Goal: Navigation & Orientation: Understand site structure

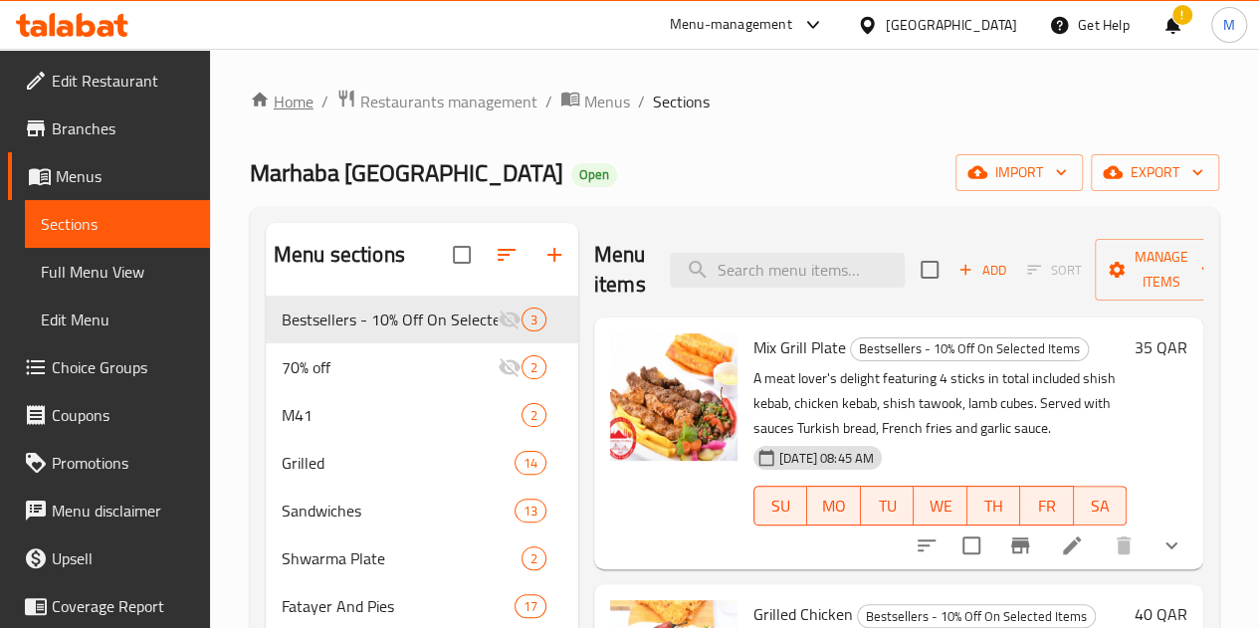
click at [280, 107] on link "Home" at bounding box center [282, 102] width 64 height 24
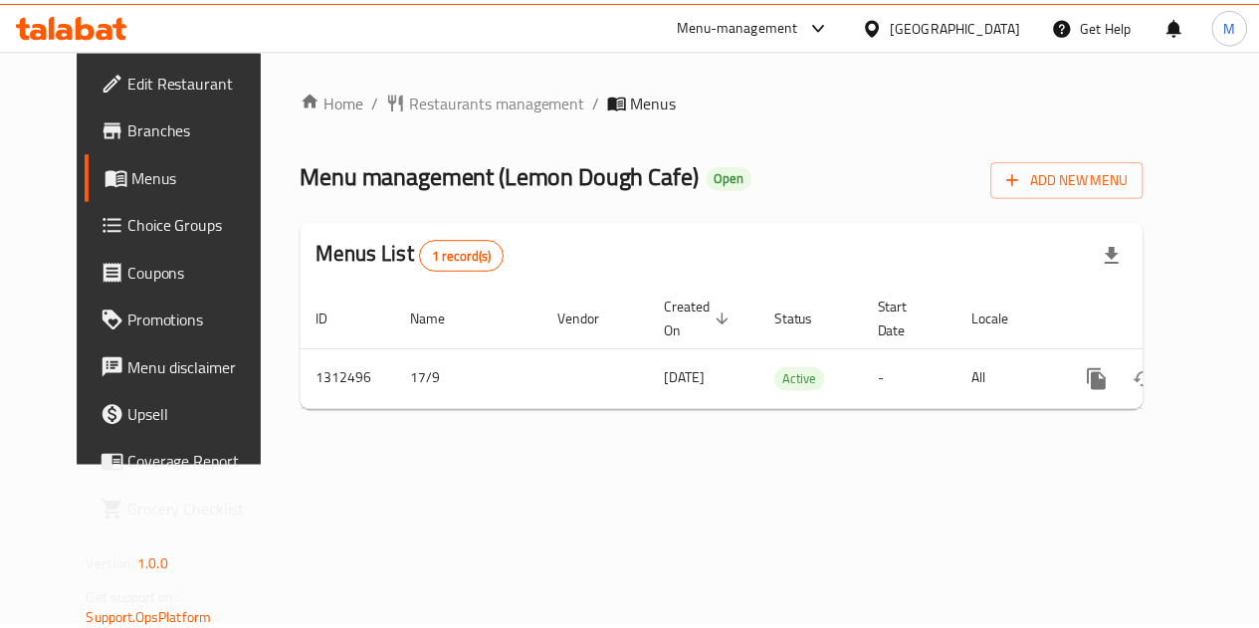
scroll to position [0, 7]
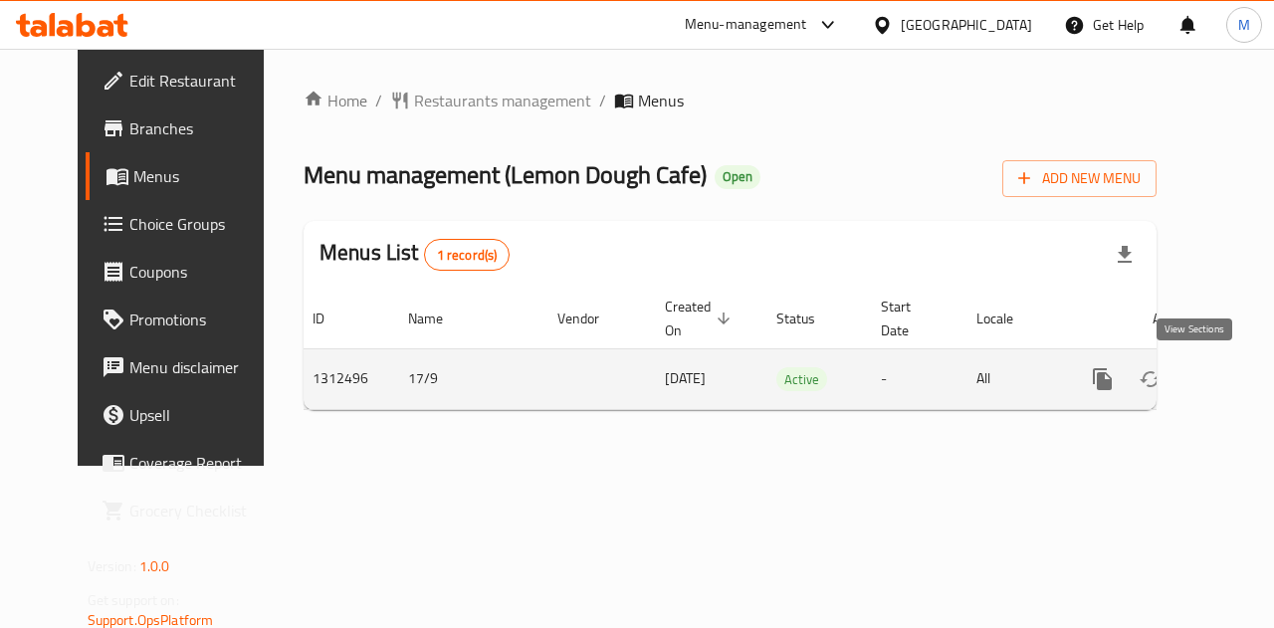
click at [1234, 371] on icon "enhanced table" at bounding box center [1246, 379] width 24 height 24
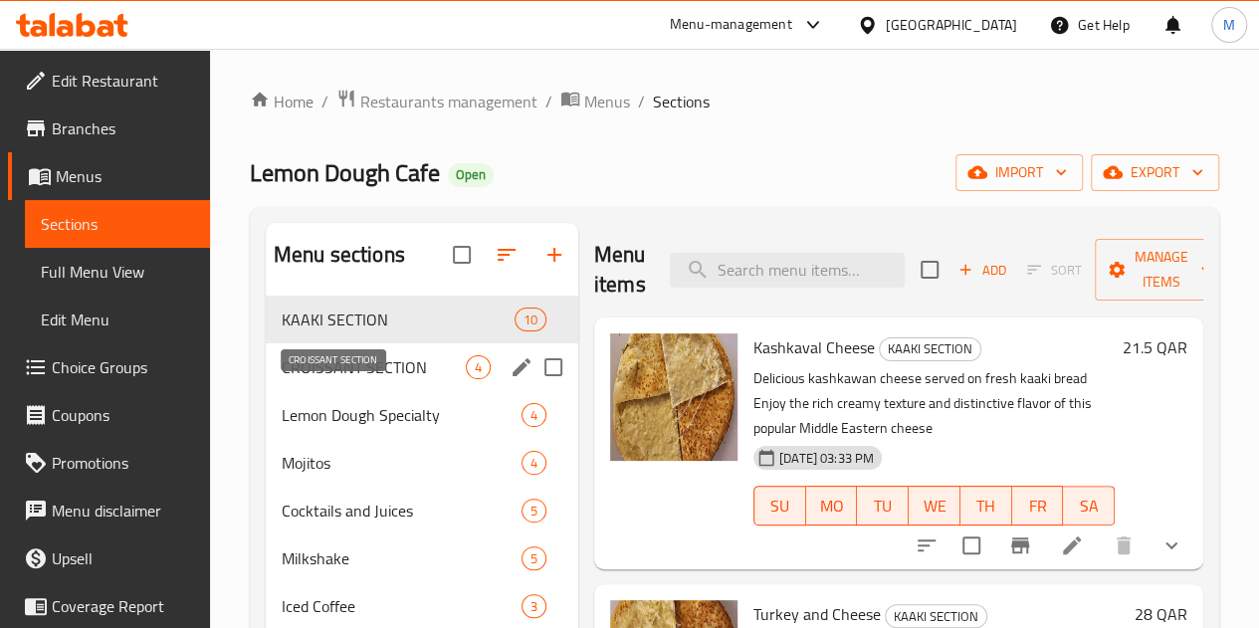
click at [324, 379] on span "CROISSANT SECTION" at bounding box center [374, 367] width 184 height 24
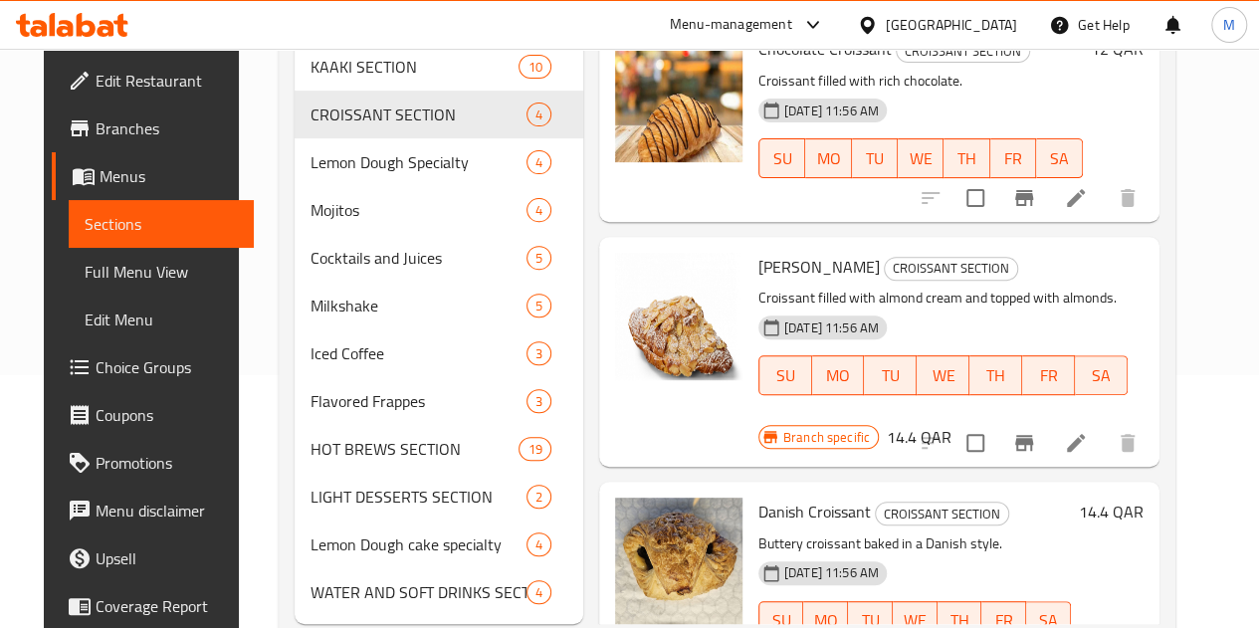
scroll to position [333, 0]
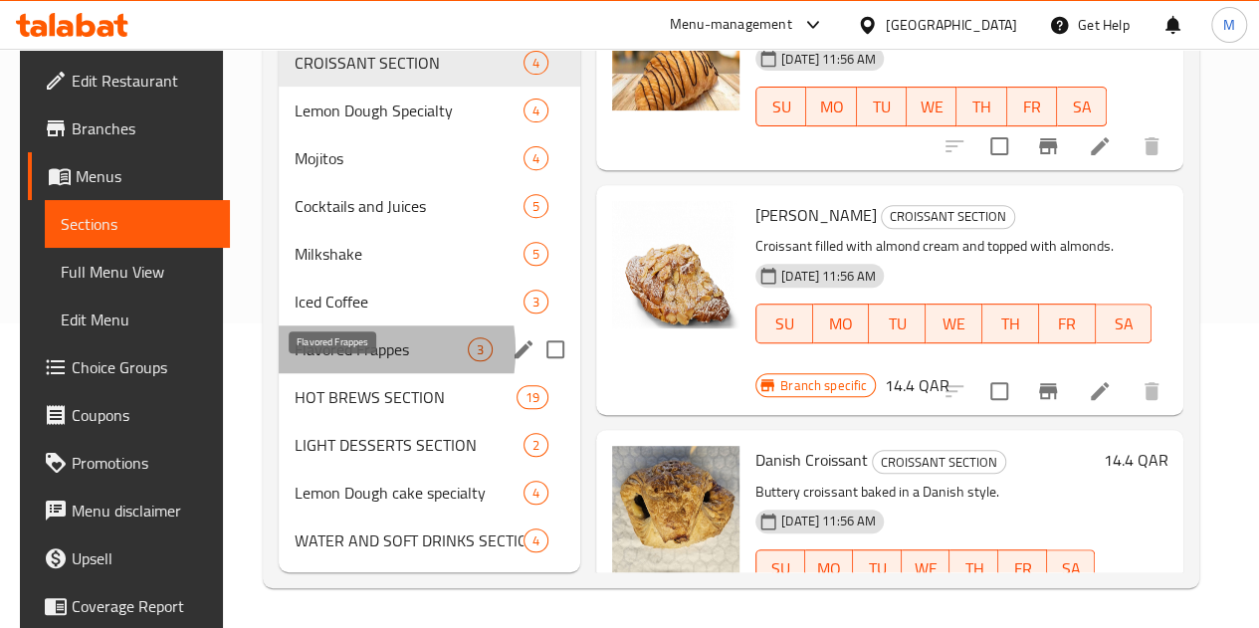
click at [329, 351] on span "Flavored Frappes" at bounding box center [381, 349] width 173 height 24
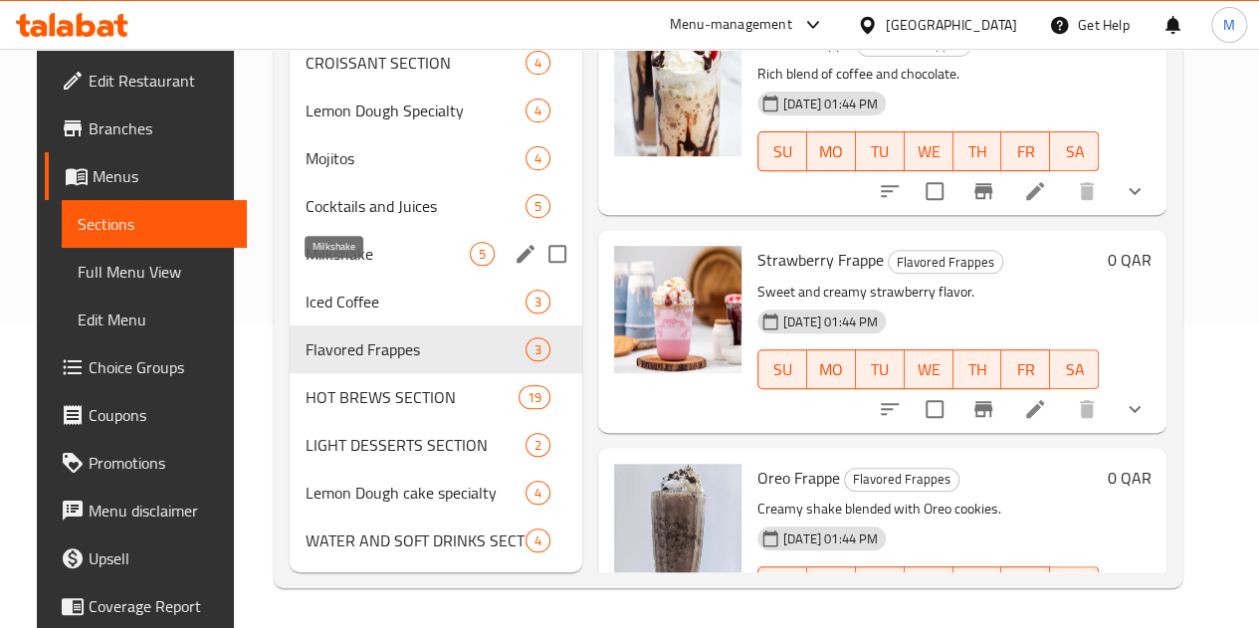
click at [336, 248] on span "Milkshake" at bounding box center [388, 254] width 164 height 24
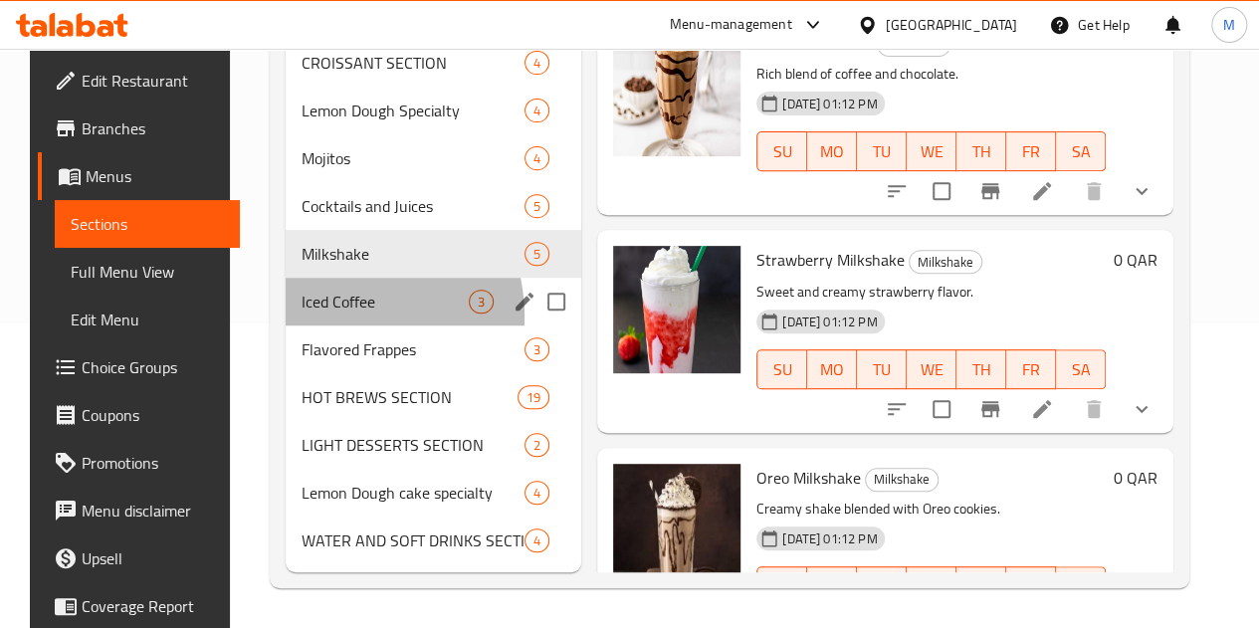
click at [317, 318] on div "Iced Coffee 3" at bounding box center [434, 302] width 296 height 48
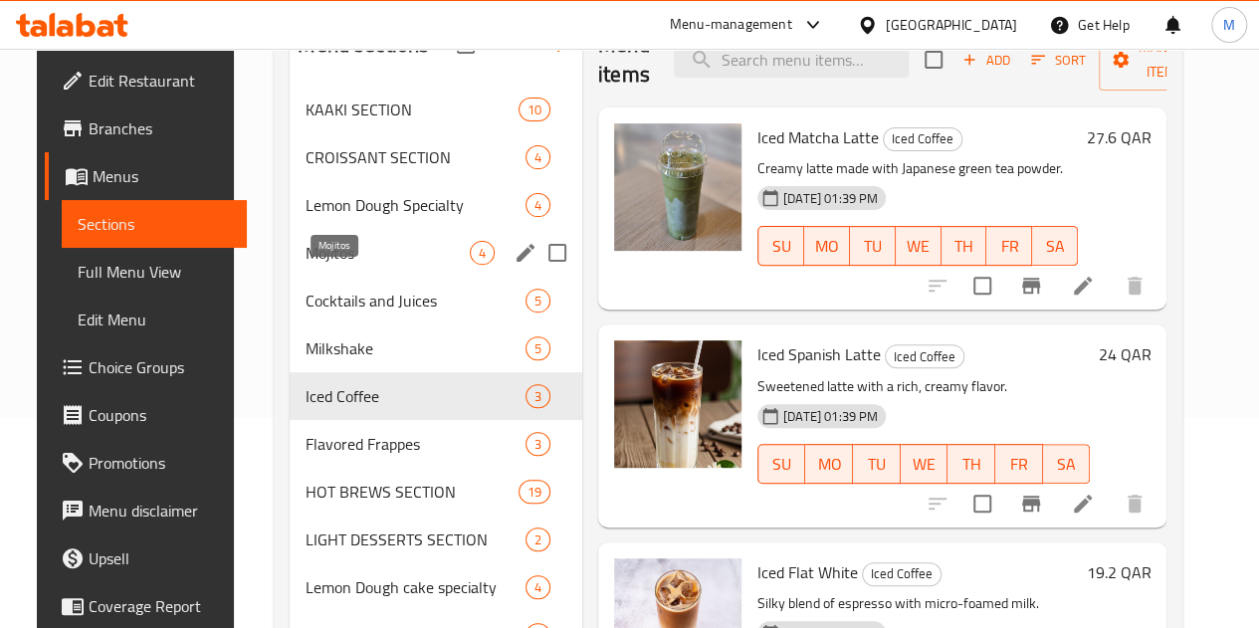
scroll to position [134, 0]
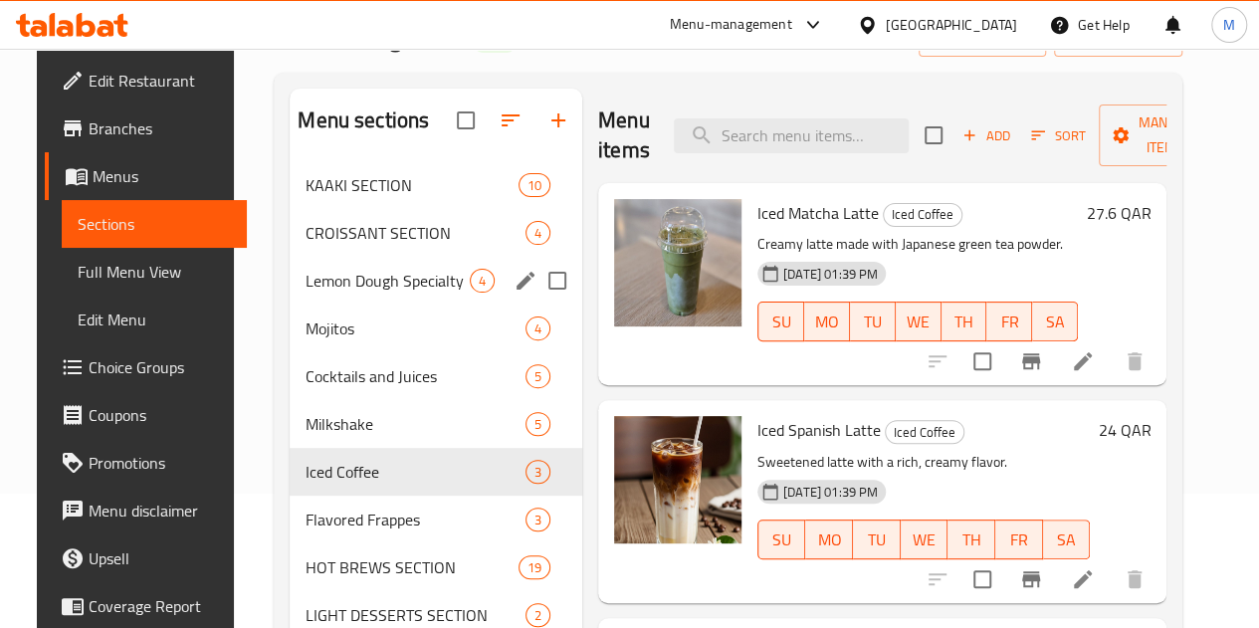
click at [340, 305] on div "Lemon Dough Specialty 4" at bounding box center [436, 281] width 293 height 48
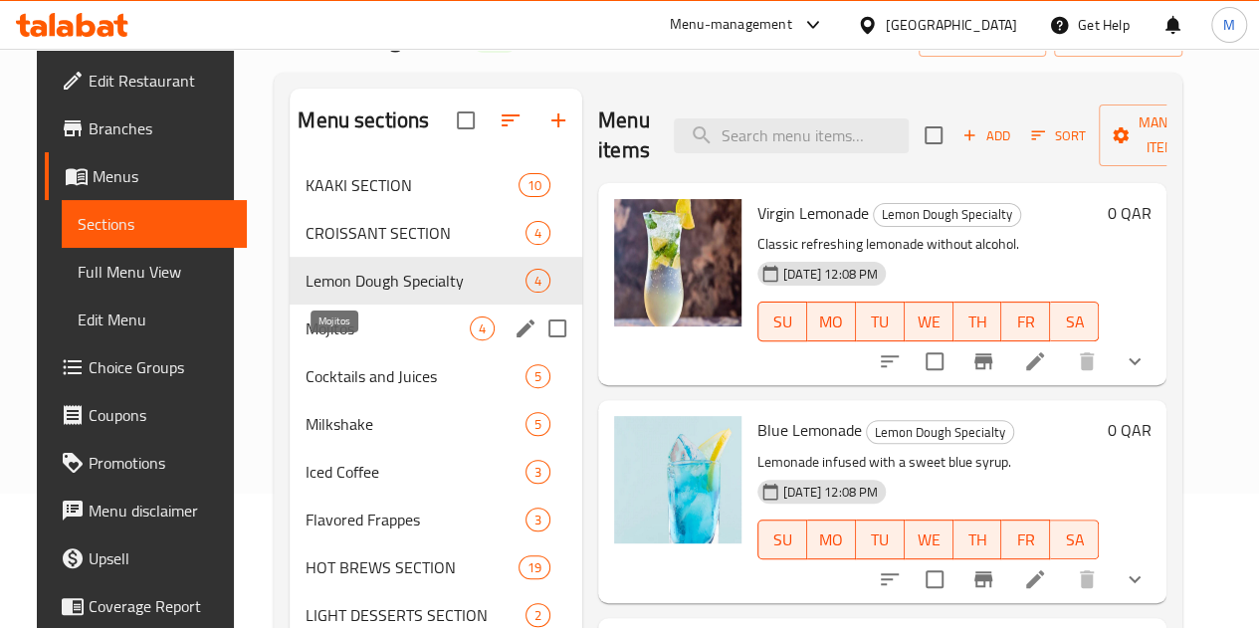
click at [328, 340] on span "Mojitos" at bounding box center [388, 329] width 164 height 24
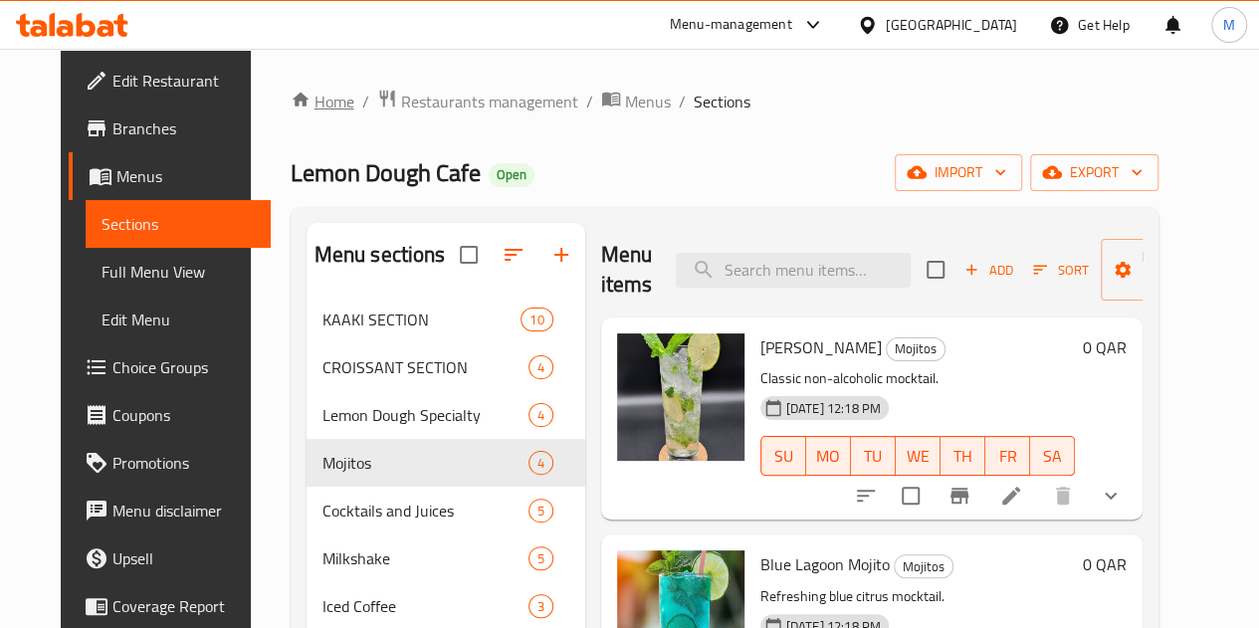
click at [291, 110] on link "Home" at bounding box center [323, 102] width 64 height 24
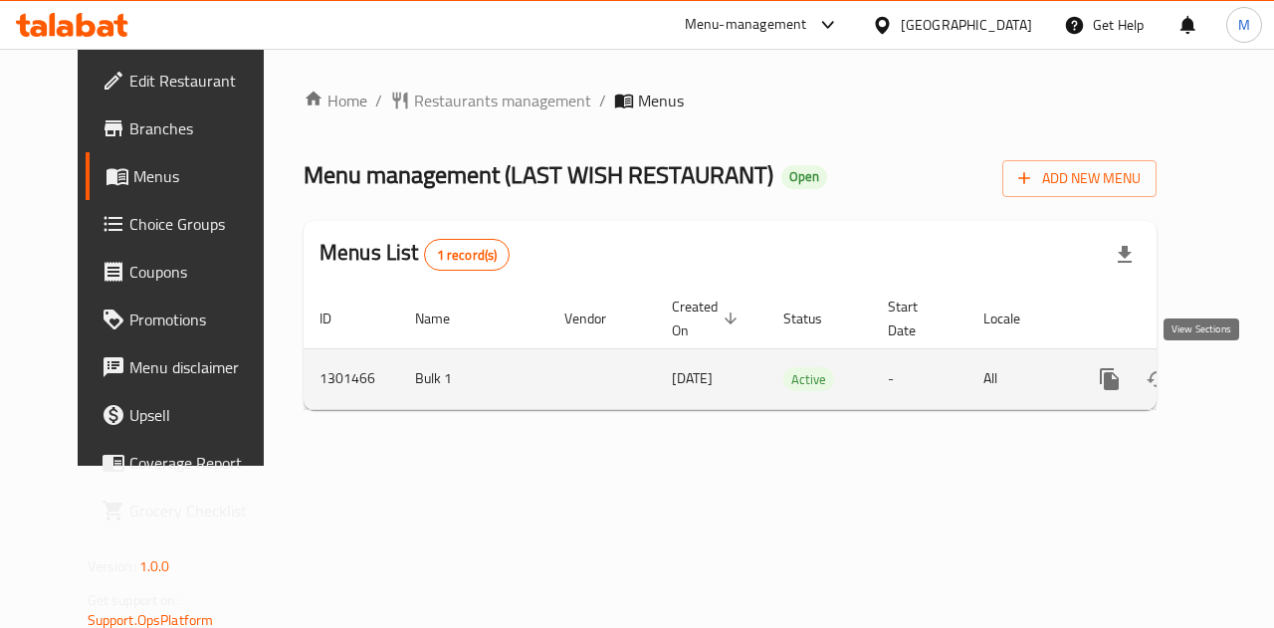
click at [1241, 375] on icon "enhanced table" at bounding box center [1253, 379] width 24 height 24
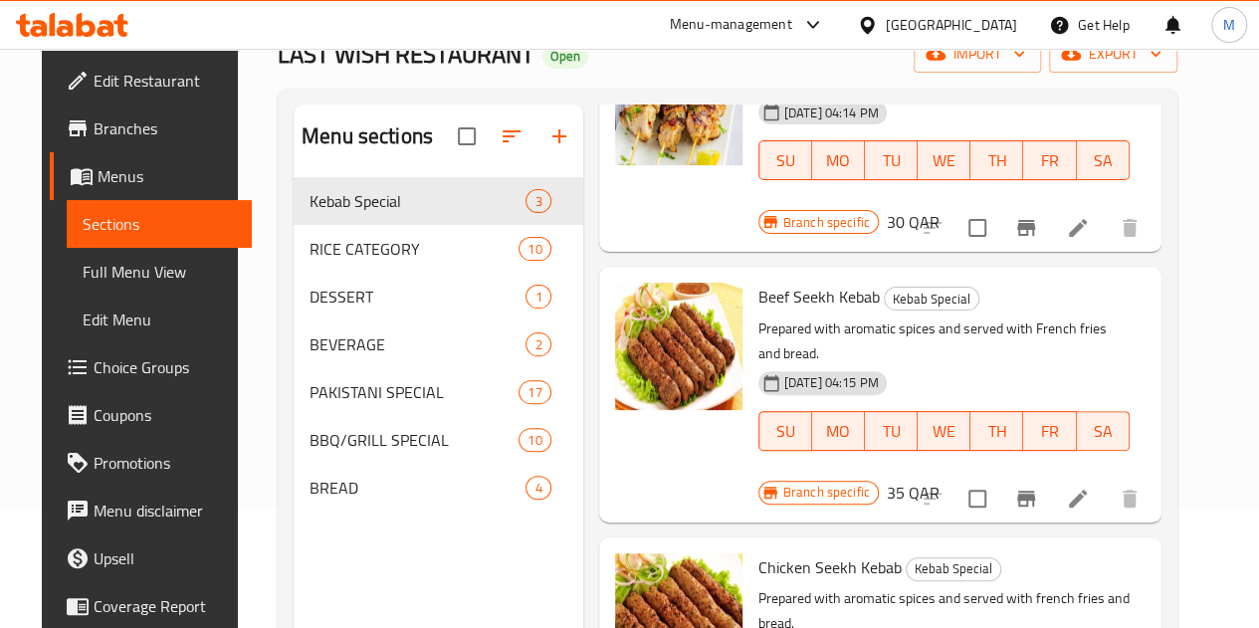
scroll to position [199, 0]
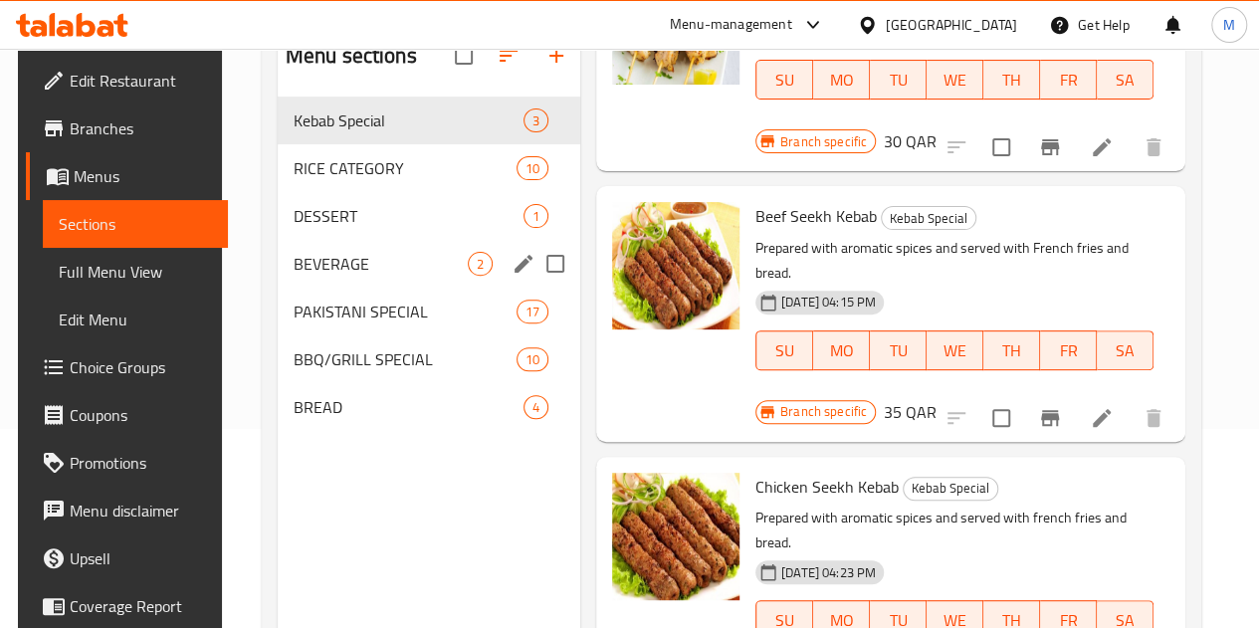
click at [302, 270] on div "BEVERAGE 2" at bounding box center [429, 264] width 303 height 48
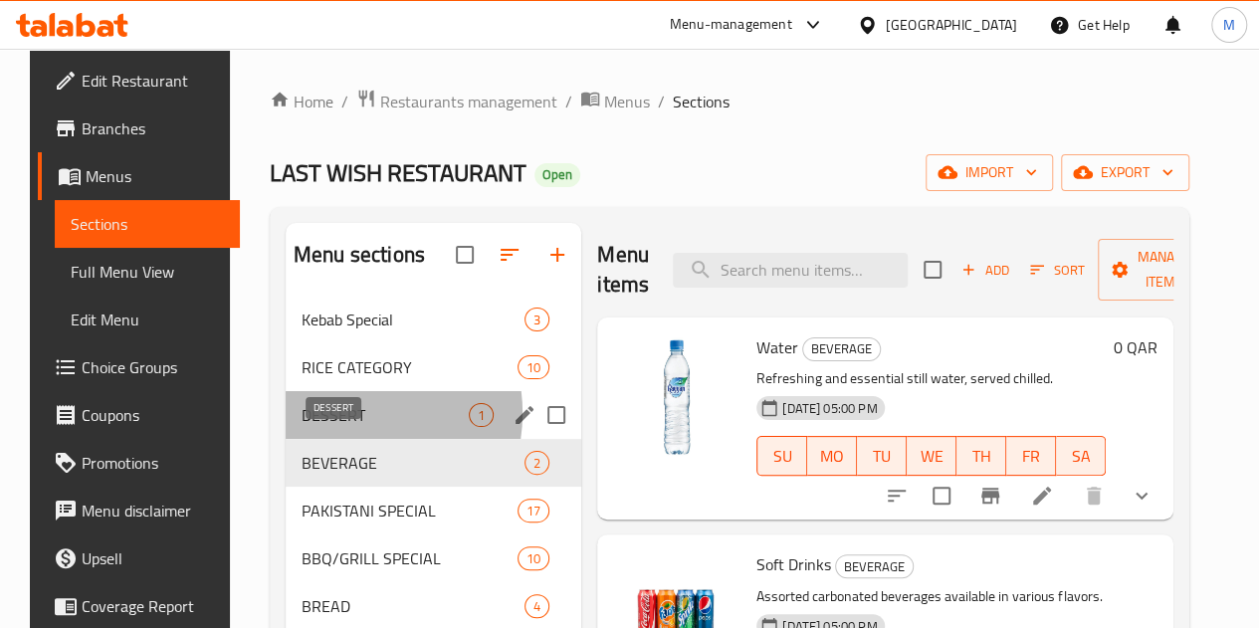
click at [325, 427] on span "DESSERT" at bounding box center [385, 415] width 167 height 24
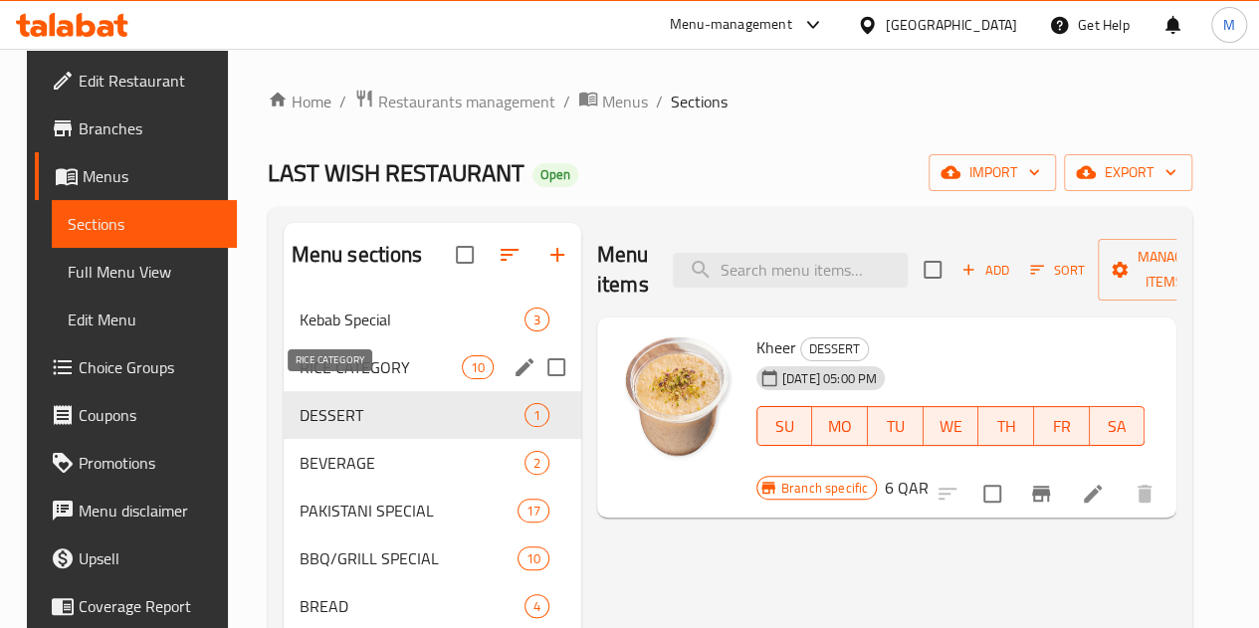
click at [336, 379] on span "RICE CATEGORY" at bounding box center [381, 367] width 162 height 24
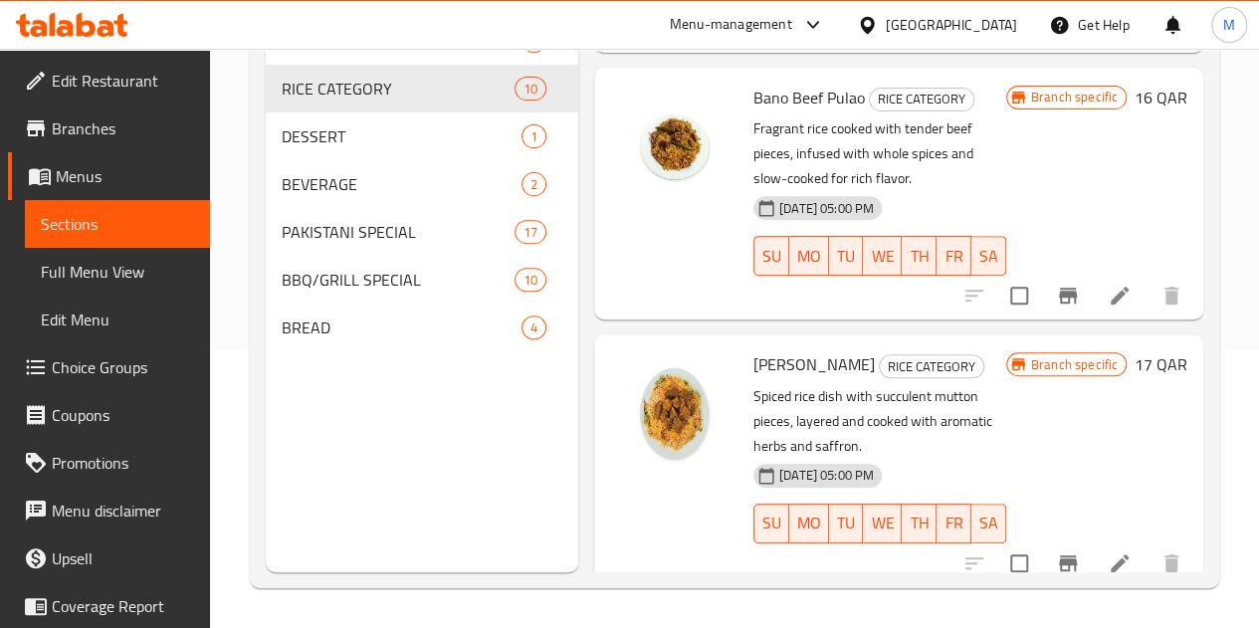
scroll to position [705, 0]
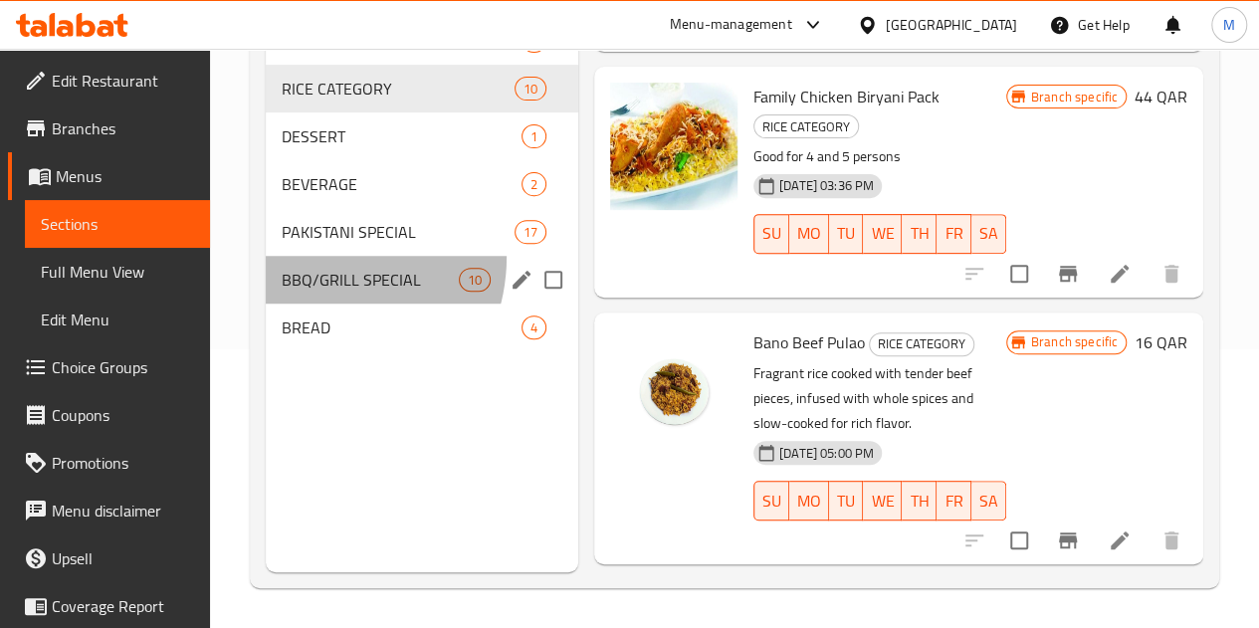
click at [317, 287] on div "BBQ/GRILL SPECIAL 10" at bounding box center [422, 280] width 313 height 48
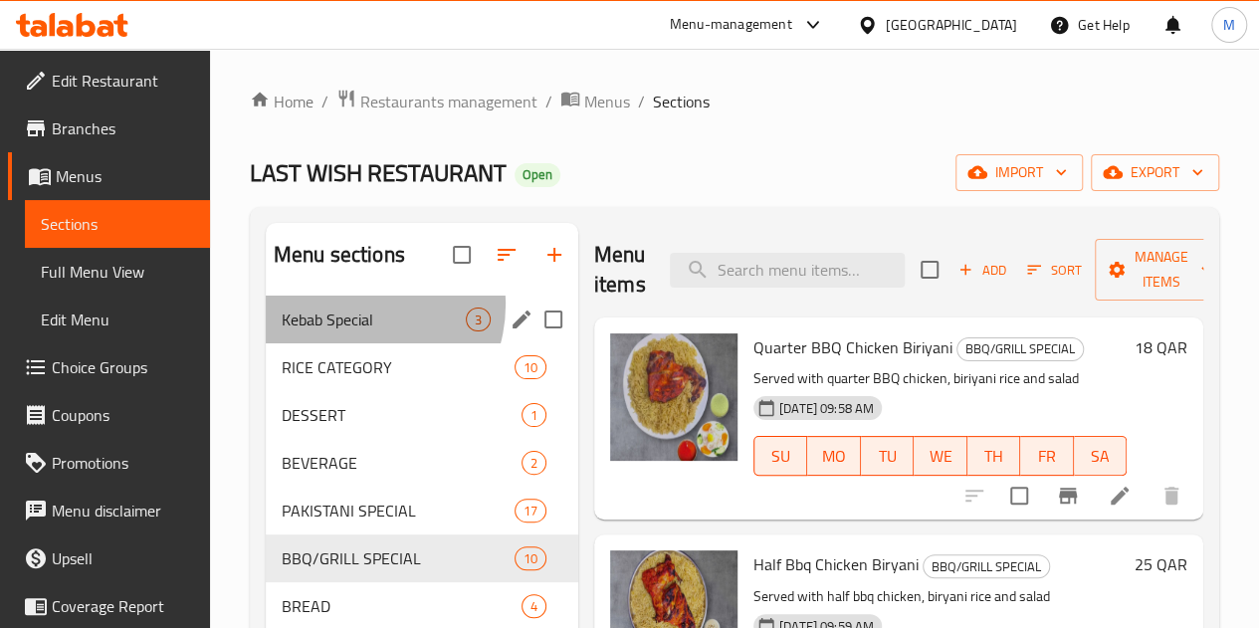
click at [354, 333] on div "Kebab Special 3" at bounding box center [422, 320] width 313 height 48
